Goal: Navigation & Orientation: Find specific page/section

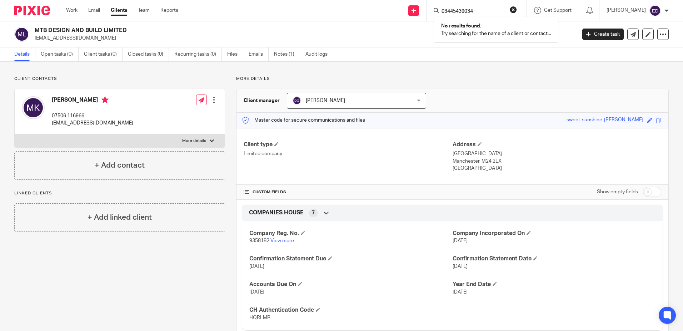
scroll to position [107, 0]
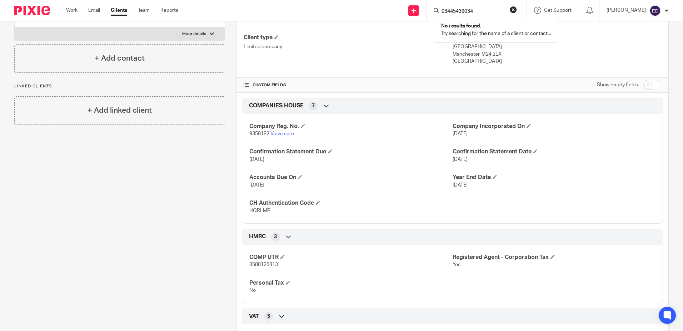
click at [499, 11] on input "03445439034" at bounding box center [473, 12] width 64 height 6
click at [517, 9] on button "reset" at bounding box center [513, 9] width 7 height 7
click at [497, 9] on input "Search" at bounding box center [473, 12] width 64 height 6
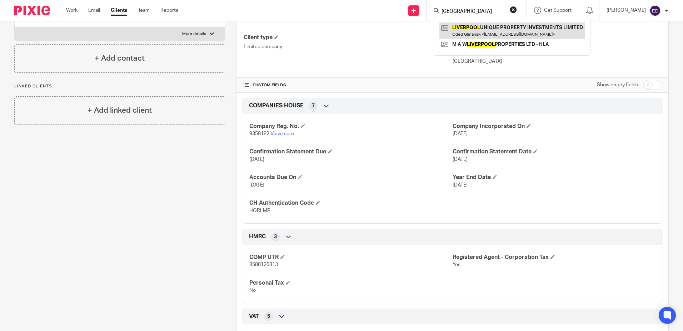
type input "liverpool"
click at [514, 29] on link at bounding box center [511, 30] width 145 height 16
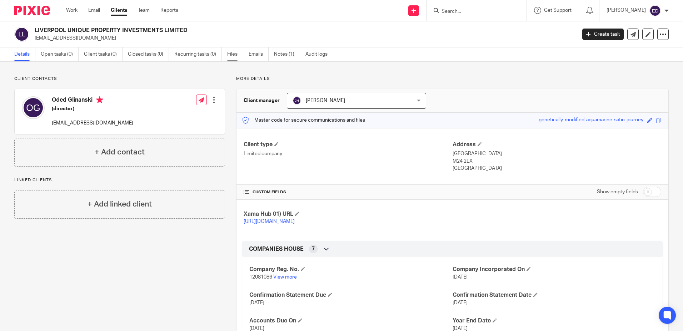
click at [237, 59] on link "Files" at bounding box center [235, 54] width 16 height 14
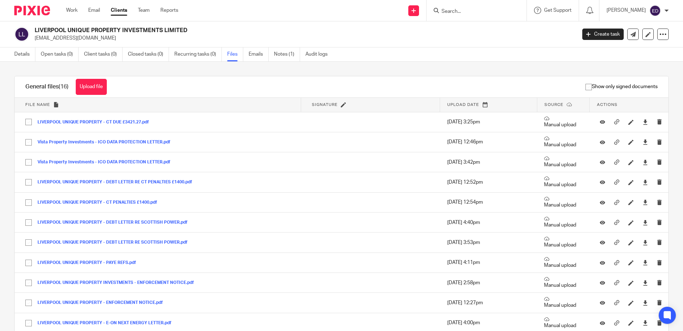
click at [477, 15] on input "Search" at bounding box center [473, 12] width 64 height 6
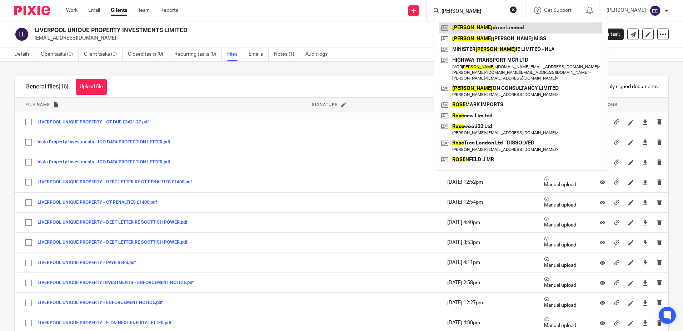
type input "ross"
click at [490, 27] on link at bounding box center [520, 27] width 163 height 11
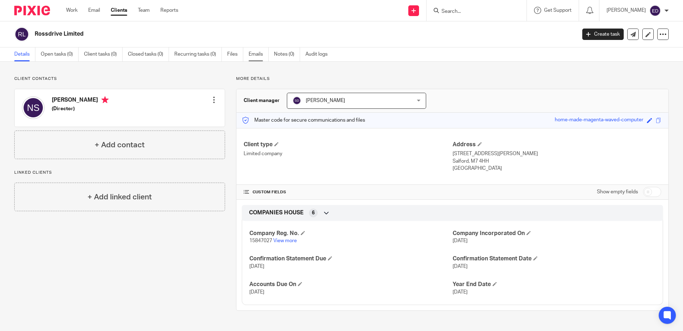
click at [251, 55] on link "Emails" at bounding box center [259, 54] width 20 height 14
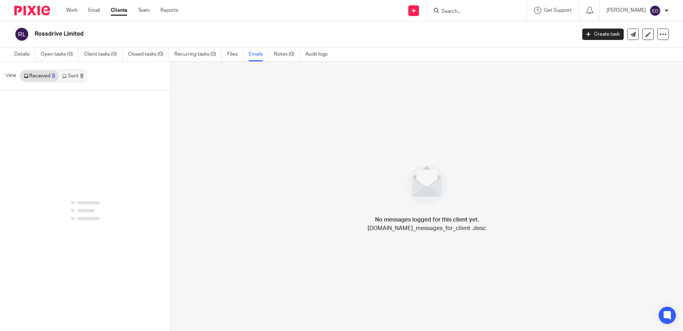
drag, startPoint x: 0, startPoint y: 0, endPoint x: 227, endPoint y: 52, distance: 233.4
click at [231, 53] on link "Files" at bounding box center [235, 54] width 16 height 14
